Goal: Find specific page/section: Find specific page/section

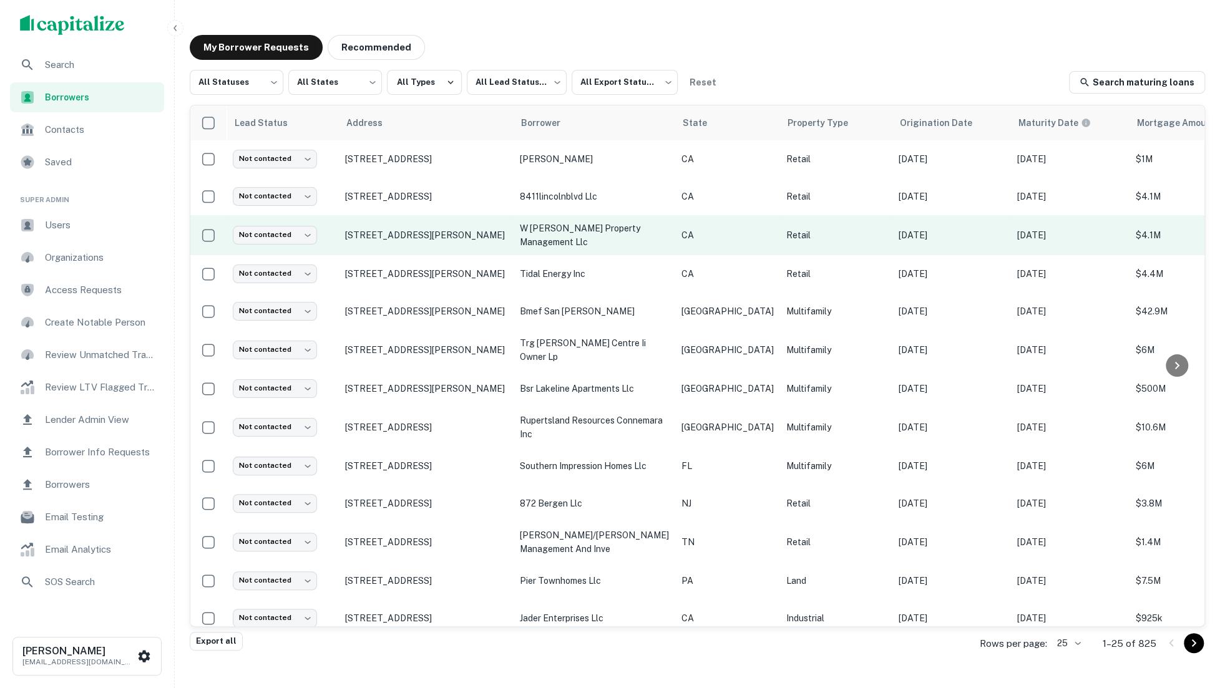
click at [610, 172] on td "[PERSON_NAME]" at bounding box center [594, 158] width 162 height 37
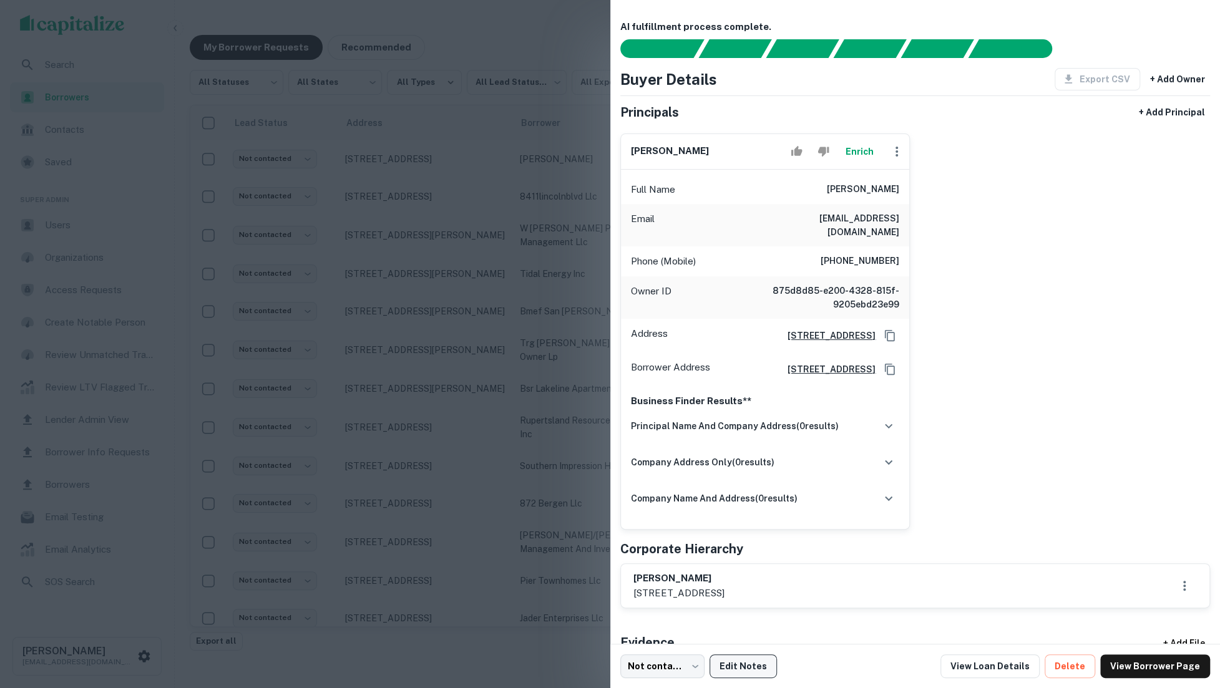
click at [747, 663] on button "Edit Notes" at bounding box center [742, 666] width 67 height 24
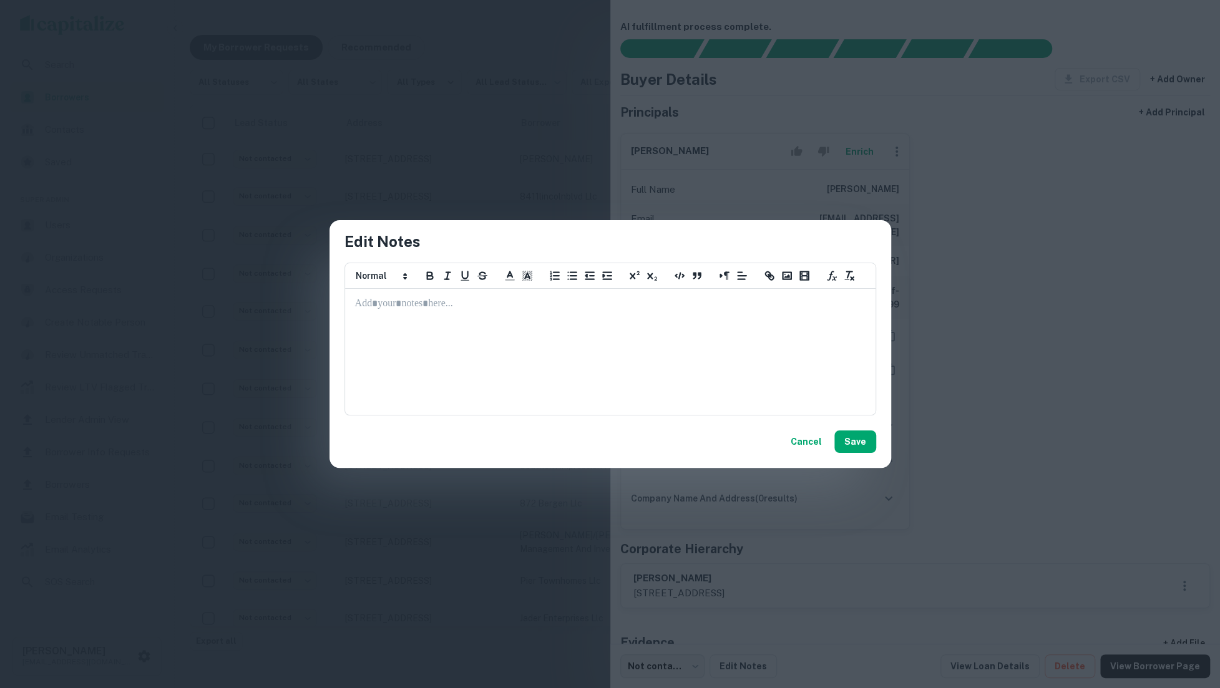
click at [668, 376] on div at bounding box center [610, 351] width 529 height 125
click at [797, 443] on button "Cancel" at bounding box center [805, 441] width 41 height 22
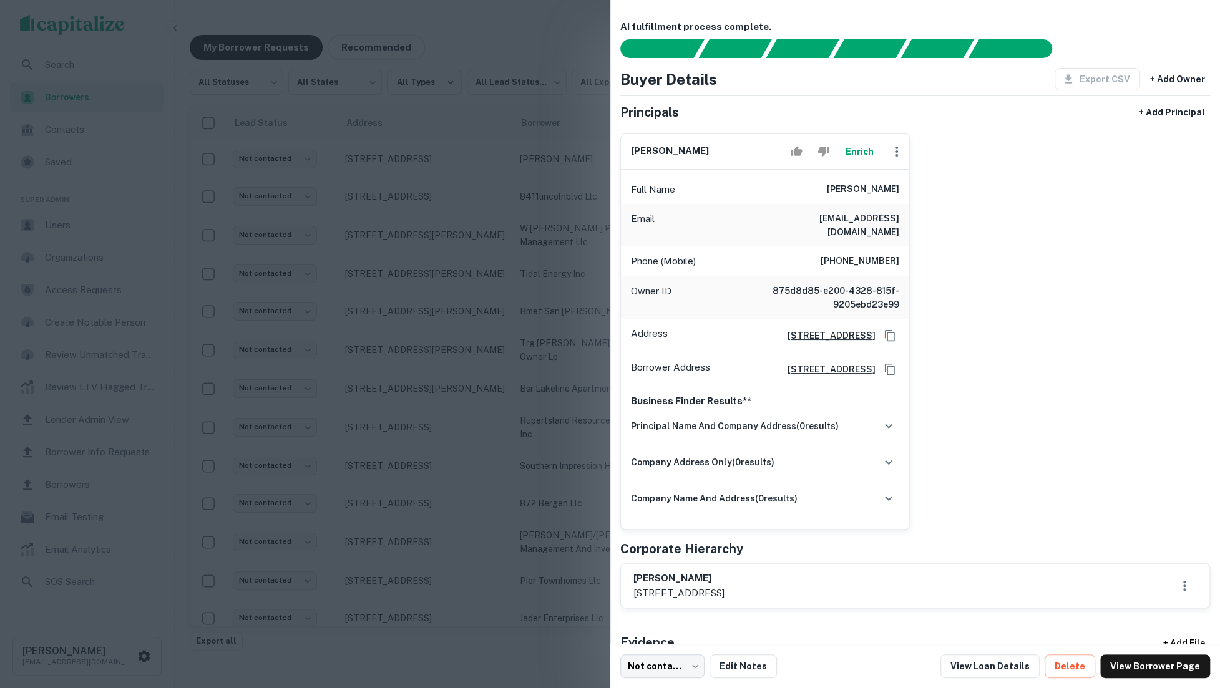
click at [445, 361] on div at bounding box center [610, 344] width 1220 height 688
